Goal: Task Accomplishment & Management: Use online tool/utility

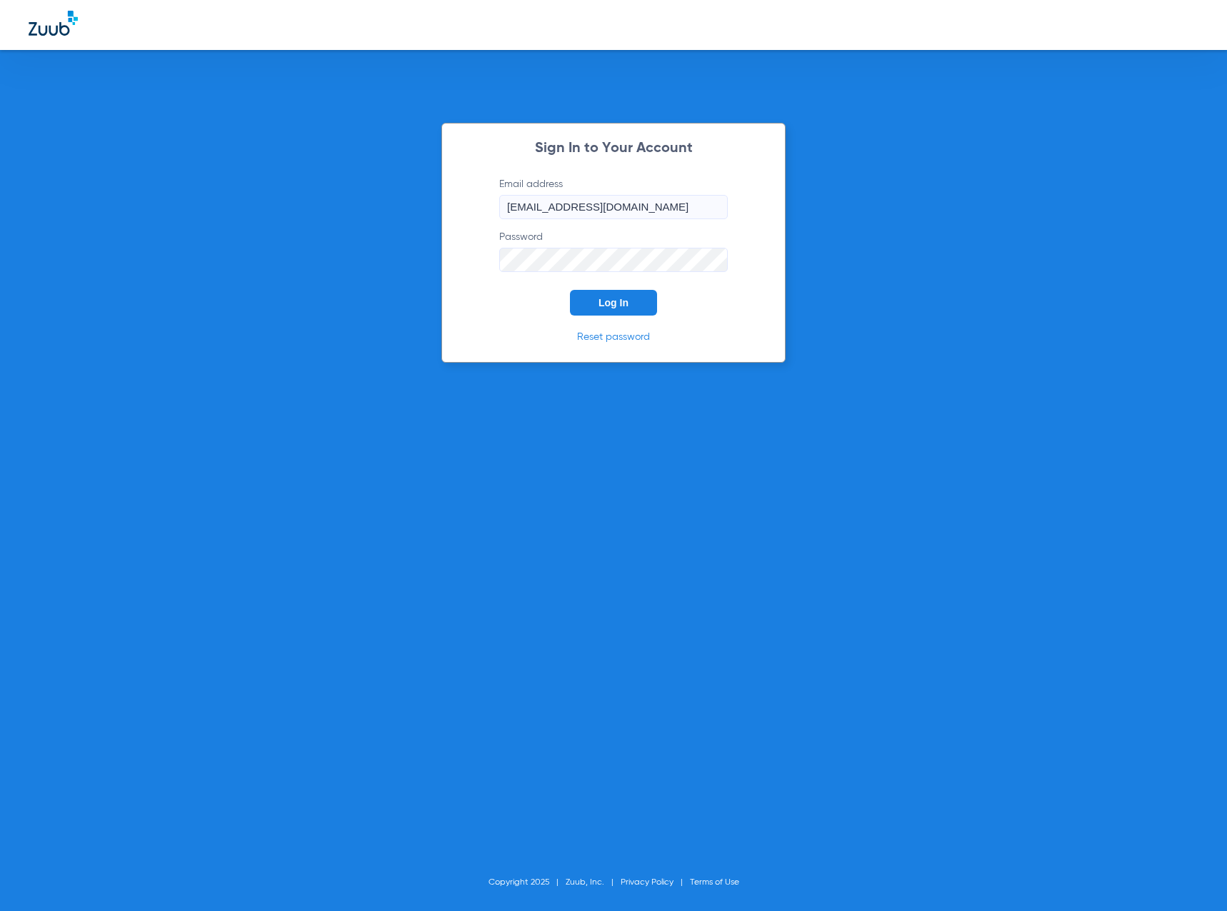
click at [596, 310] on button "Log In" at bounding box center [613, 303] width 87 height 26
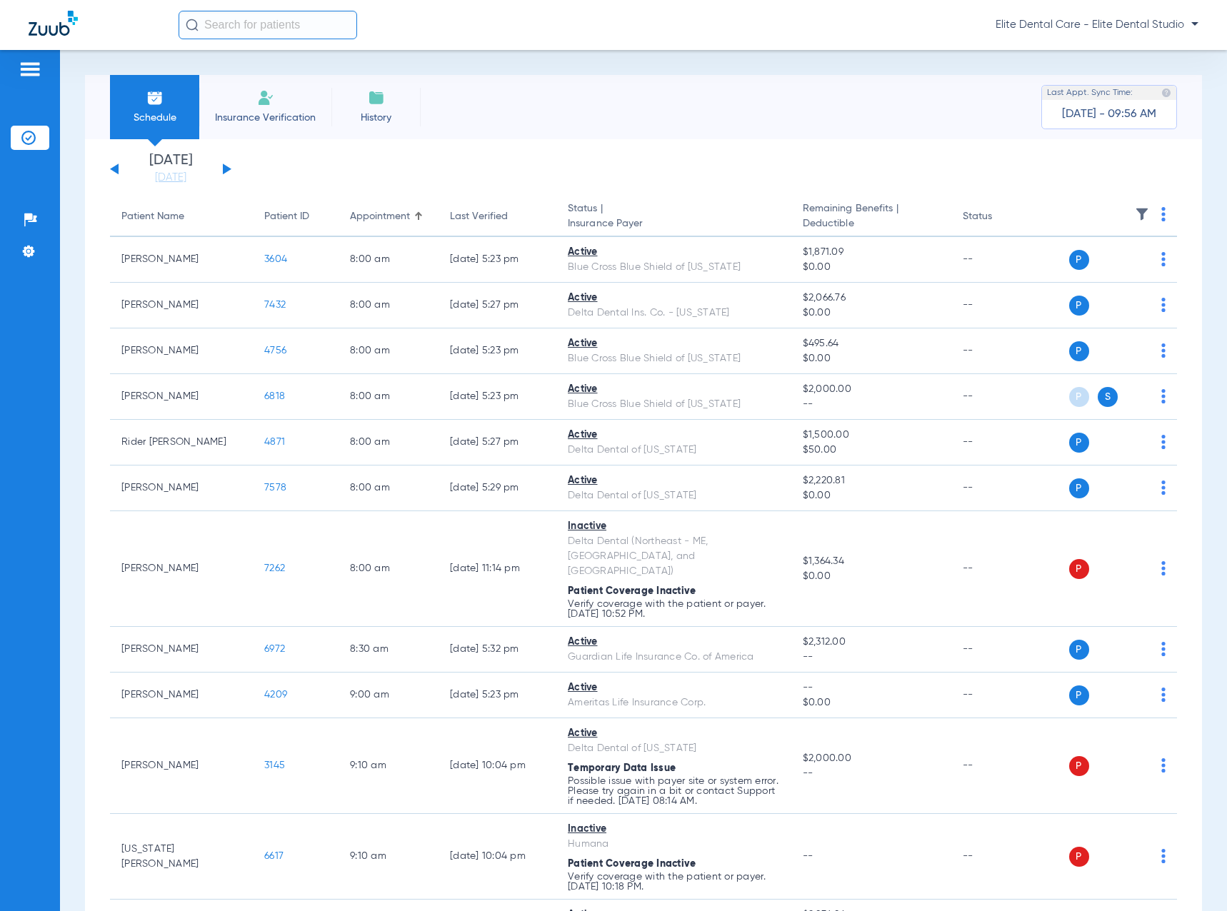
click at [225, 173] on button at bounding box center [227, 169] width 9 height 11
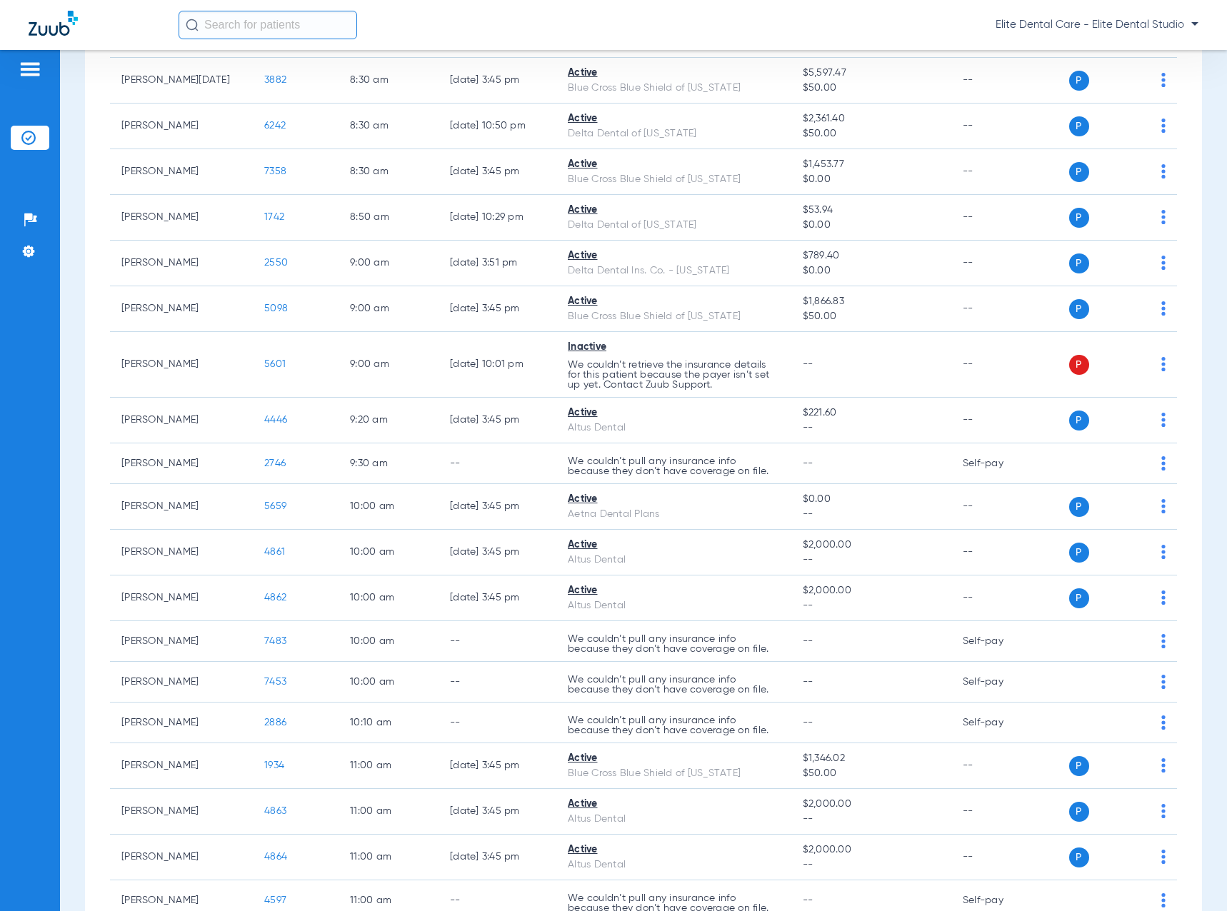
scroll to position [571, 0]
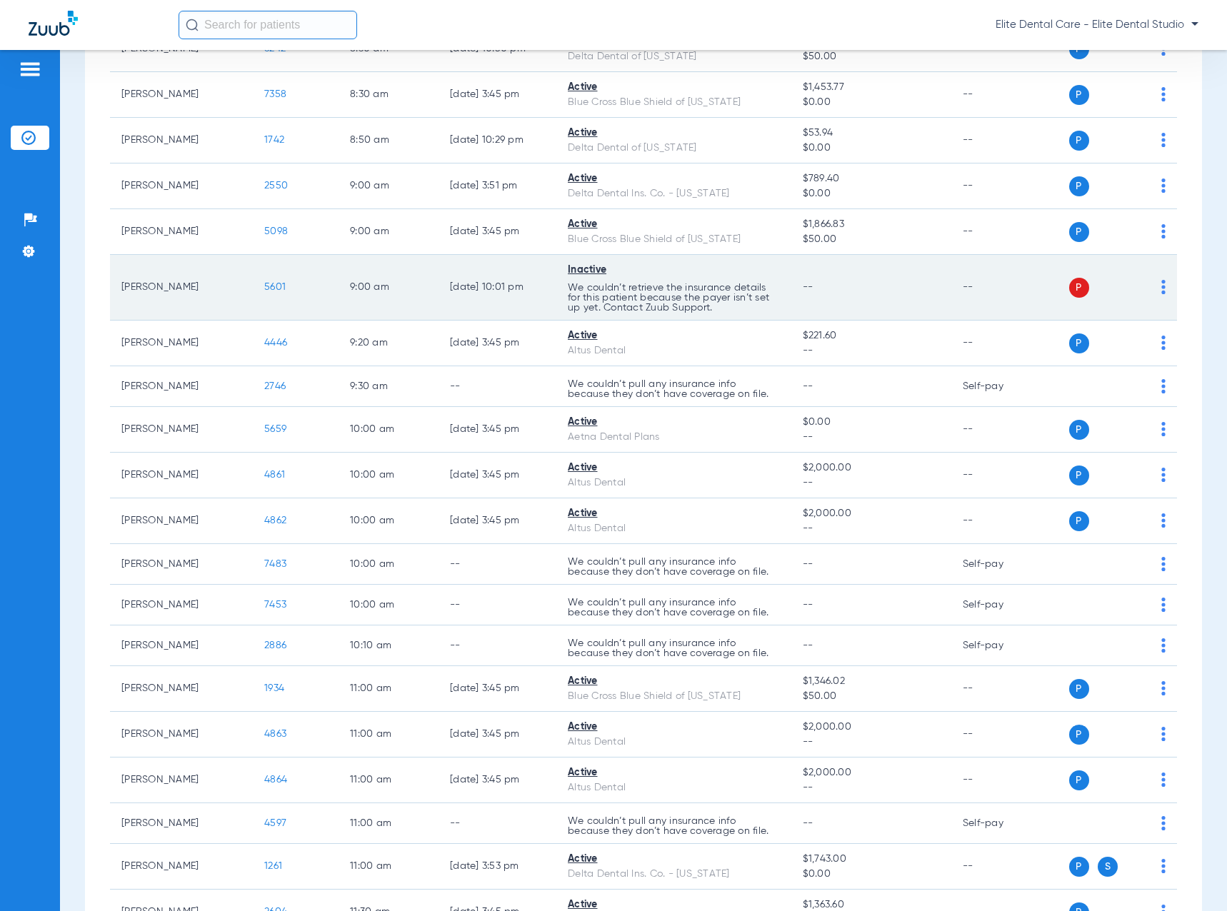
drag, startPoint x: 124, startPoint y: 281, endPoint x: 187, endPoint y: 289, distance: 63.3
click at [187, 289] on td "[PERSON_NAME]" at bounding box center [181, 288] width 143 height 66
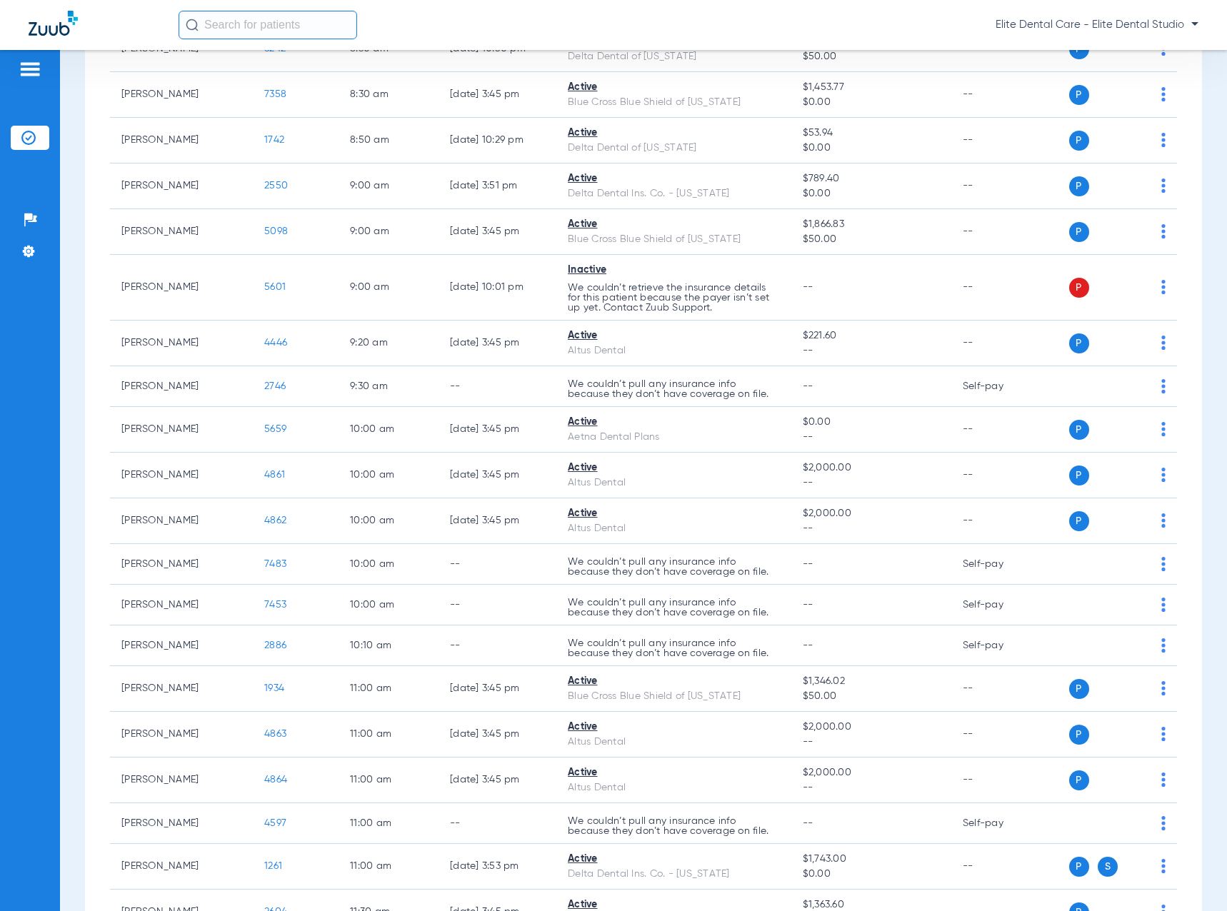
click at [59, 366] on div "Patients Insurance Verification Setup Help Center Settings" at bounding box center [30, 505] width 60 height 911
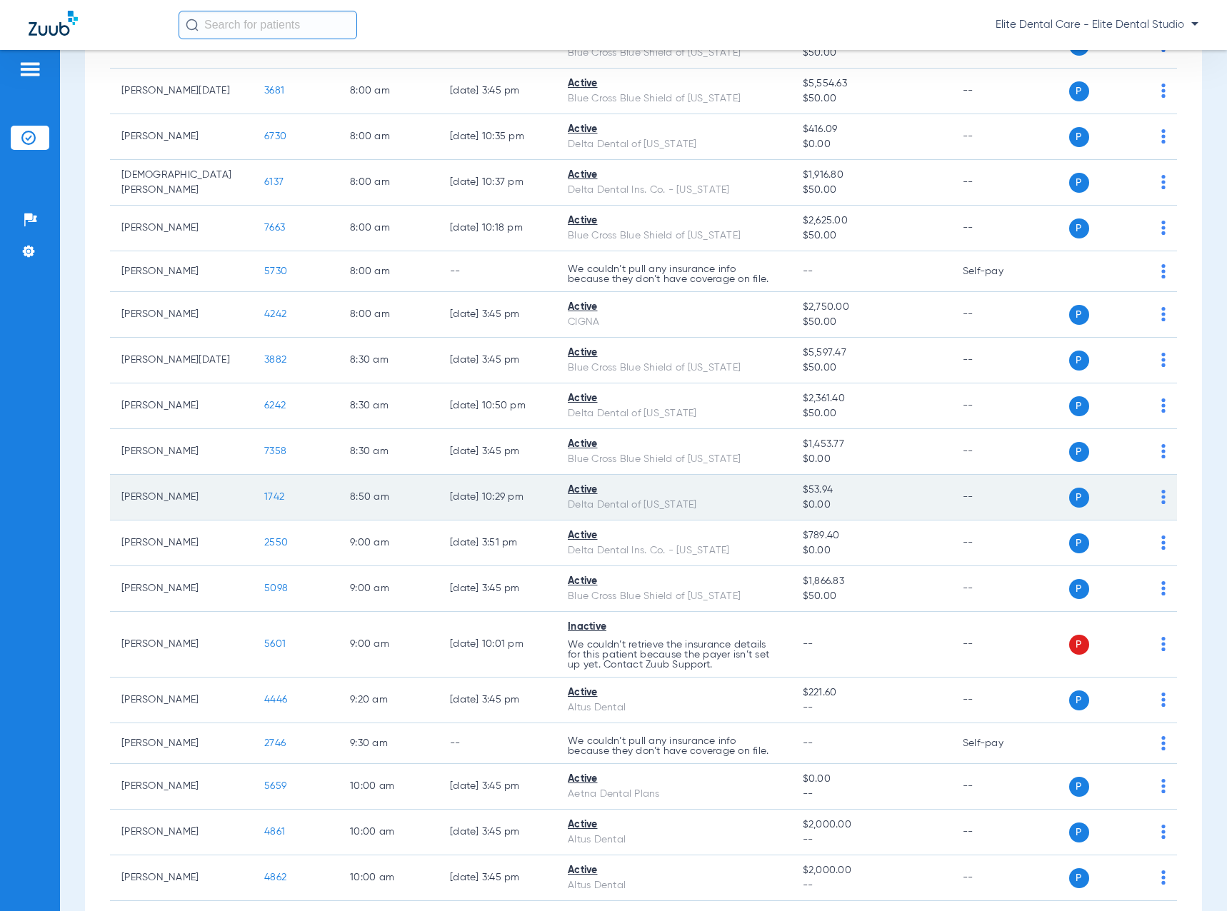
scroll to position [357, 0]
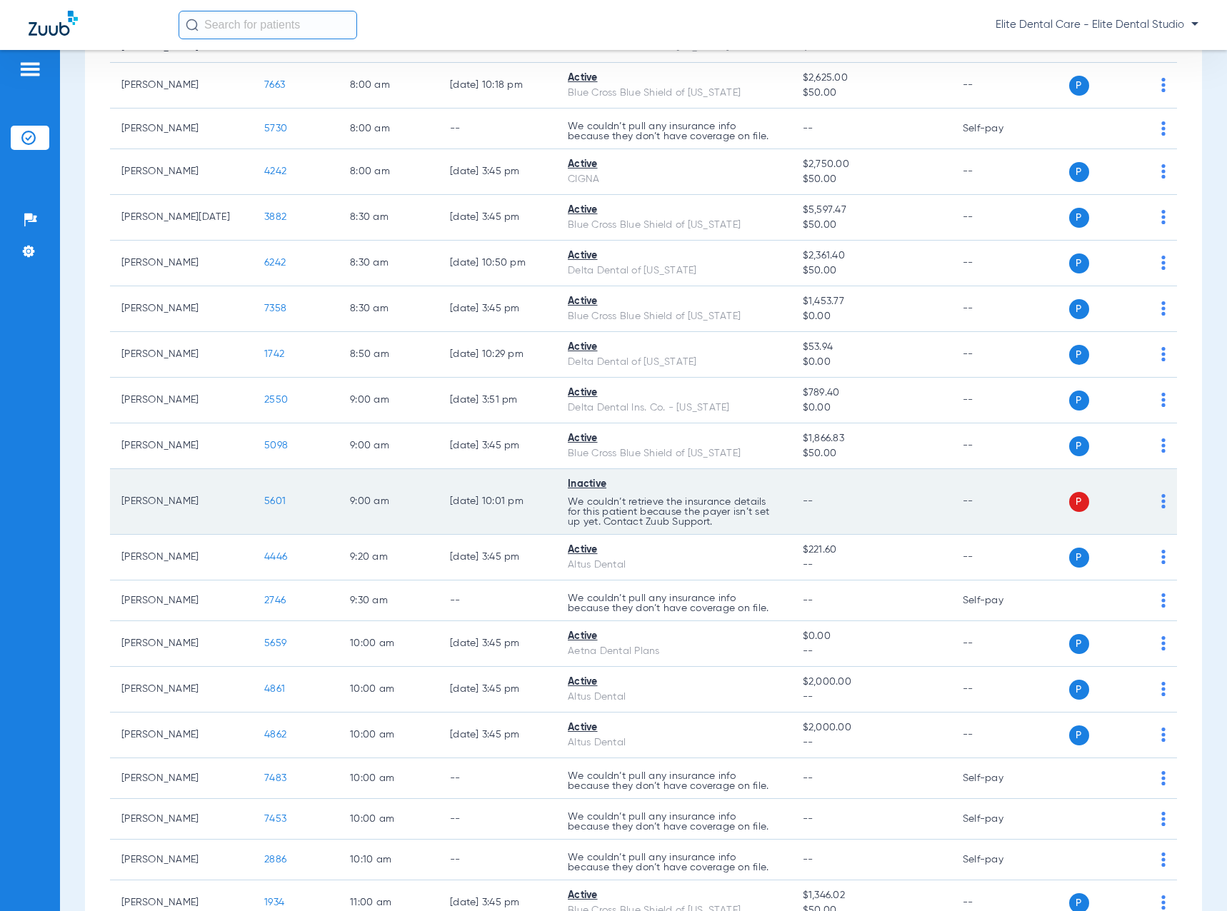
drag, startPoint x: 126, startPoint y: 505, endPoint x: 196, endPoint y: 496, distance: 70.5
click at [196, 496] on td "[PERSON_NAME]" at bounding box center [181, 502] width 143 height 66
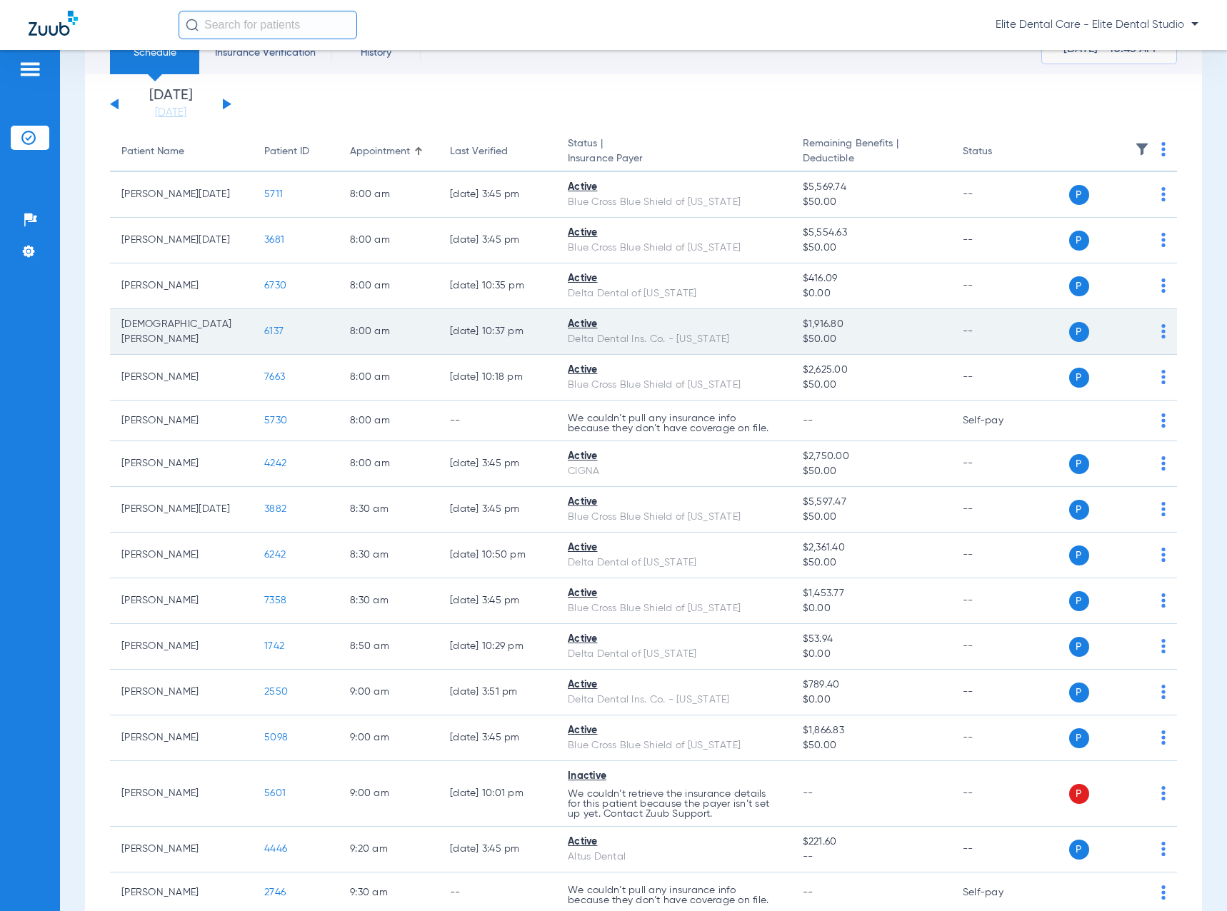
scroll to position [0, 0]
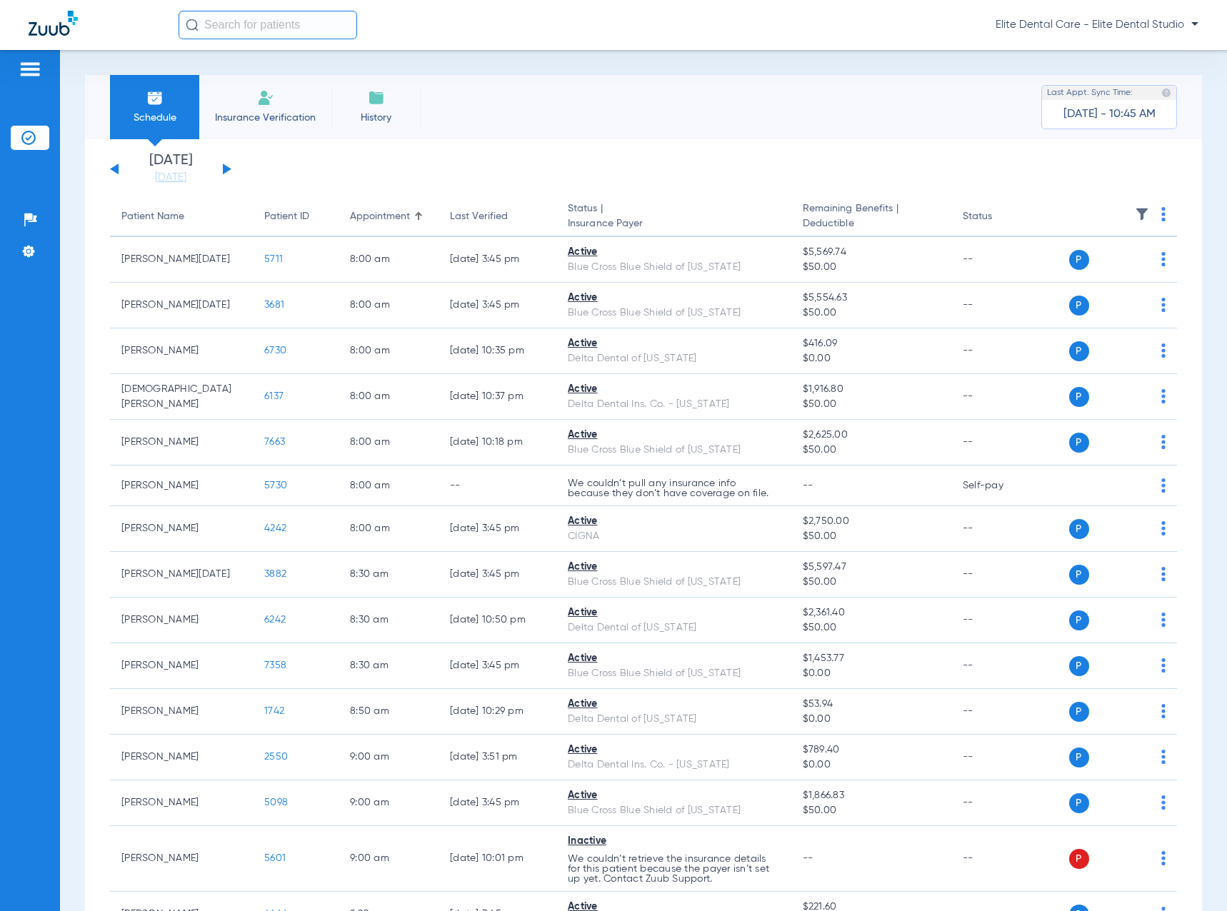
click at [224, 166] on button at bounding box center [227, 169] width 9 height 11
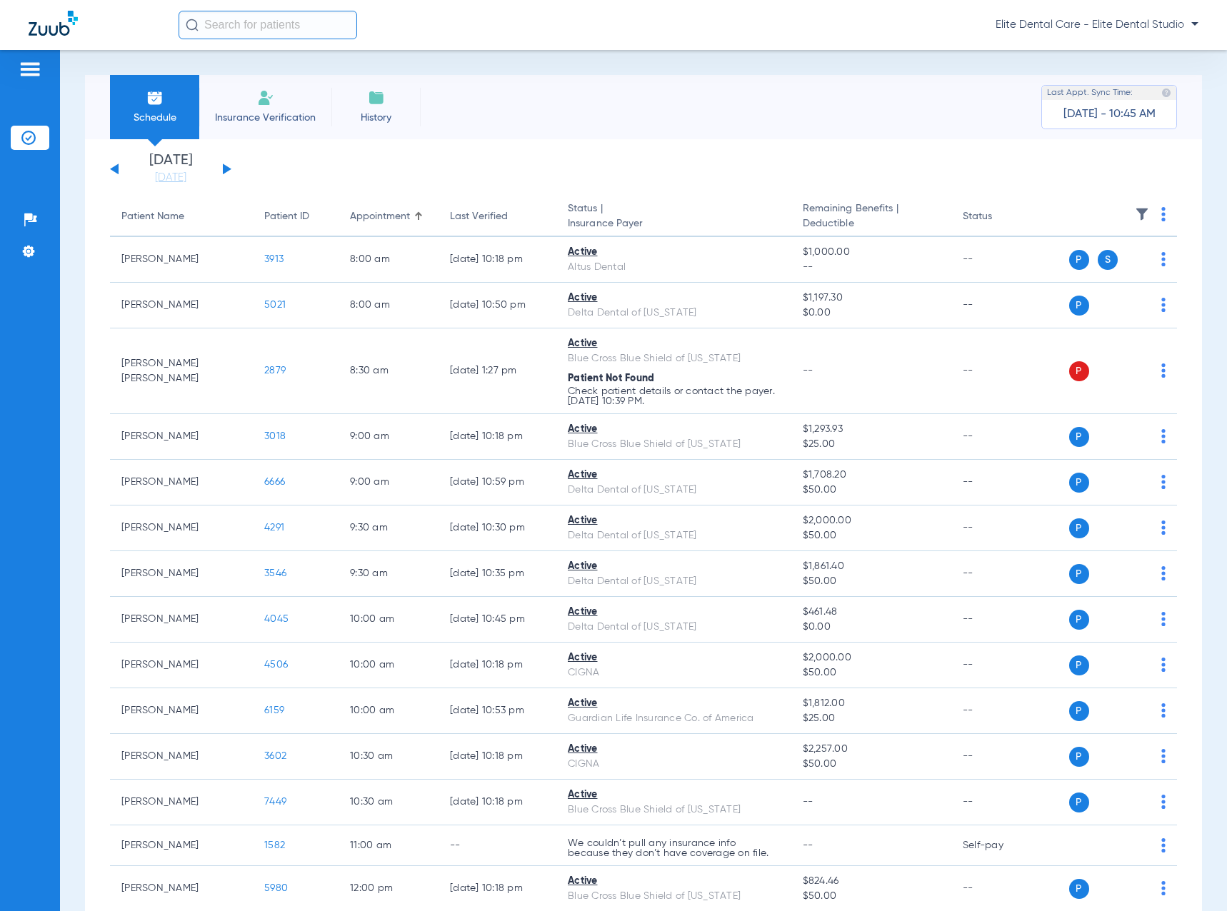
click at [1161, 214] on img at bounding box center [1163, 214] width 4 height 14
click at [1095, 279] on button "Verify All" at bounding box center [1098, 270] width 112 height 29
click at [226, 169] on button at bounding box center [227, 169] width 9 height 11
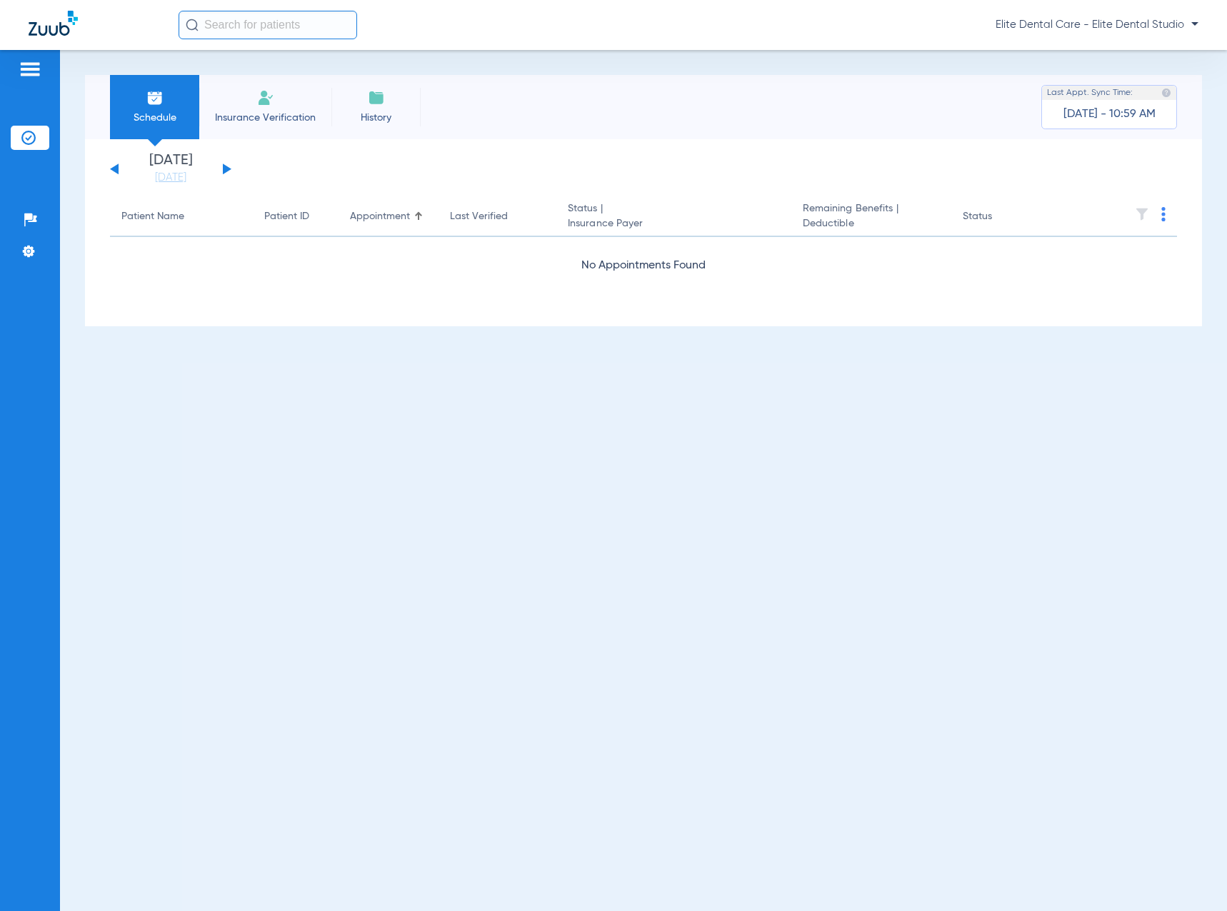
click at [226, 169] on button at bounding box center [227, 169] width 9 height 11
click at [222, 169] on div "[DATE] [DATE] [DATE] [DATE] [DATE] [DATE] [DATE] [DATE] [DATE] [DATE] [DATE] [D…" at bounding box center [170, 169] width 121 height 31
click at [225, 169] on button at bounding box center [227, 169] width 9 height 11
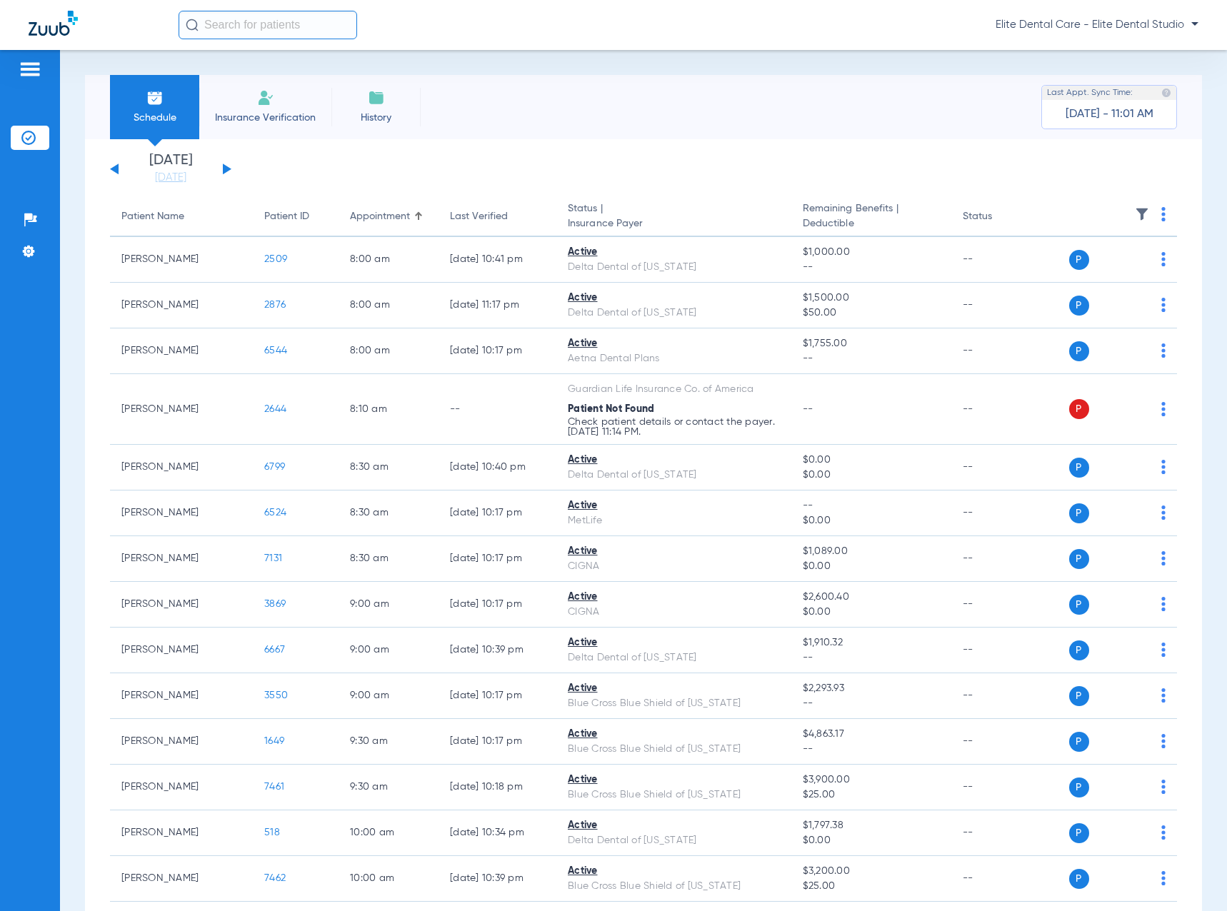
click at [1161, 217] on img at bounding box center [1163, 214] width 4 height 14
click at [1088, 272] on span "Verify All" at bounding box center [1097, 271] width 89 height 10
